Goal: Find specific page/section: Locate a particular part of the current website

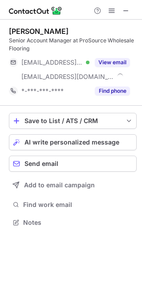
scroll to position [216, 142]
click at [126, 8] on span at bounding box center [126, 10] width 7 height 7
